Goal: Task Accomplishment & Management: Use online tool/utility

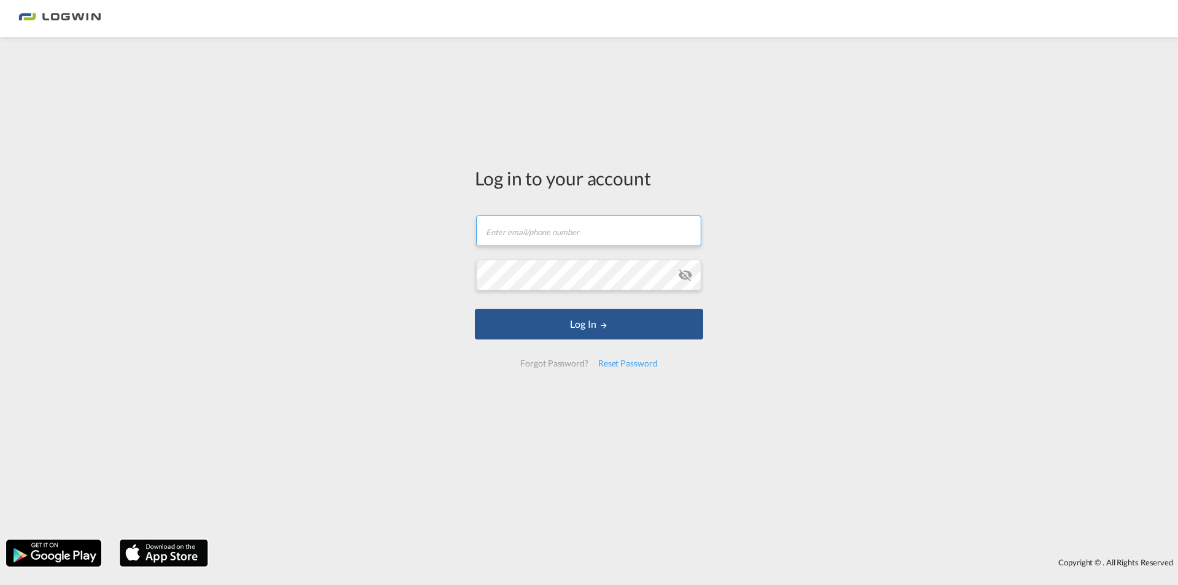
click at [511, 234] on input "text" at bounding box center [588, 230] width 225 height 31
paste input "[PERSON_NAME][EMAIL_ADDRESS][DOMAIN_NAME]"
type input "[PERSON_NAME][EMAIL_ADDRESS][DOMAIN_NAME]"
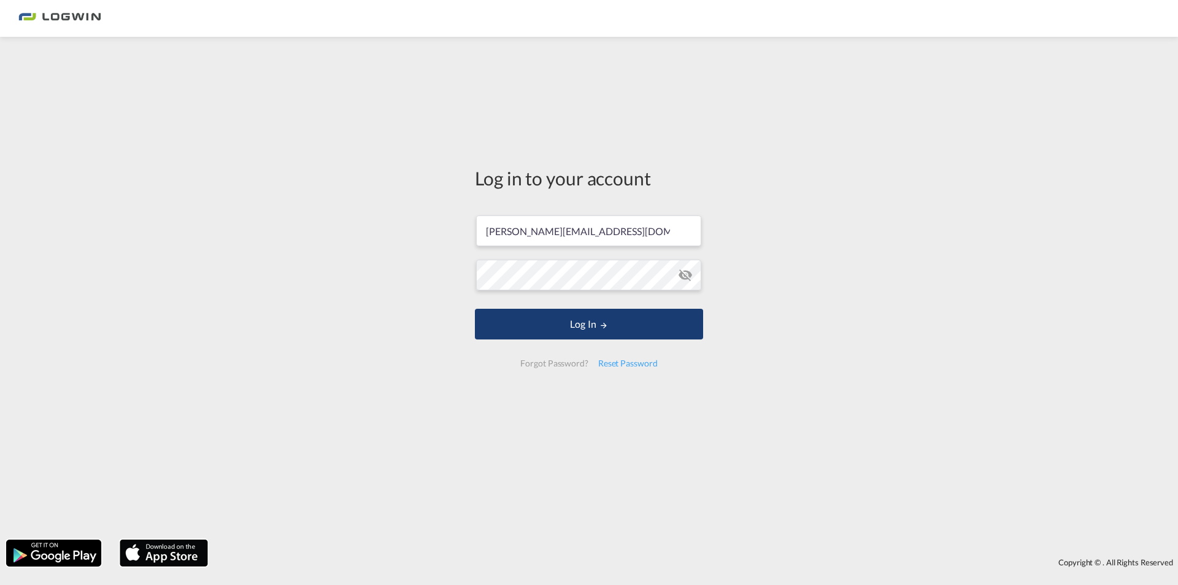
click at [546, 322] on button "Log In" at bounding box center [589, 324] width 228 height 31
